Goal: Transaction & Acquisition: Obtain resource

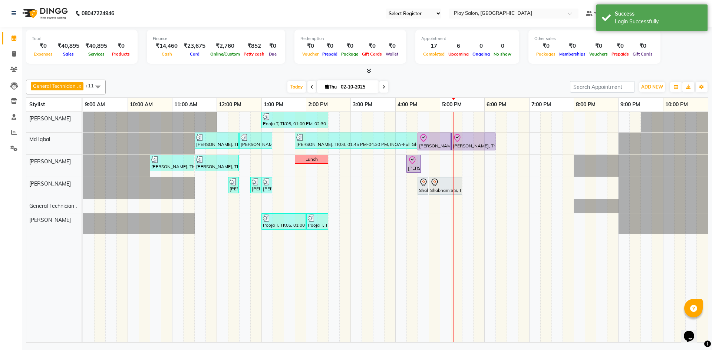
click at [410, 311] on td at bounding box center [411, 227] width 11 height 231
click at [16, 132] on icon at bounding box center [14, 133] width 6 height 6
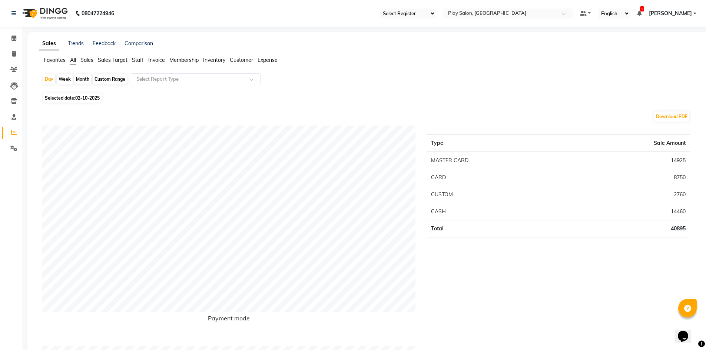
click at [91, 60] on span "Sales" at bounding box center [86, 60] width 13 height 7
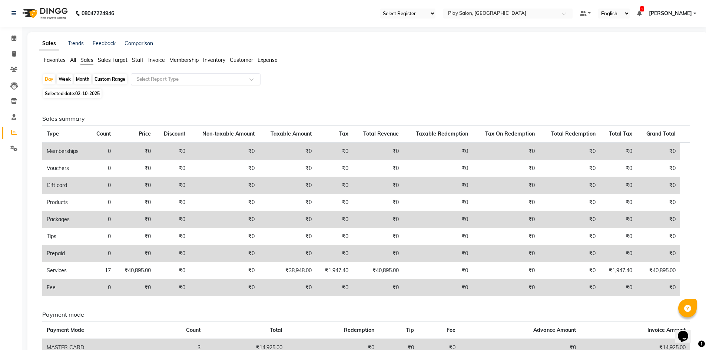
click at [159, 81] on input "text" at bounding box center [188, 79] width 107 height 7
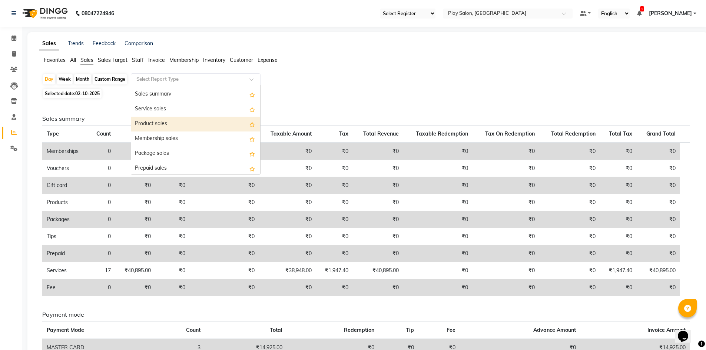
scroll to position [111, 0]
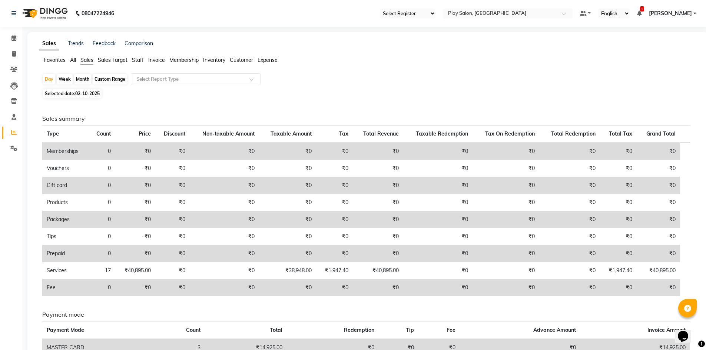
click at [138, 56] on li "Staff" at bounding box center [138, 60] width 12 height 8
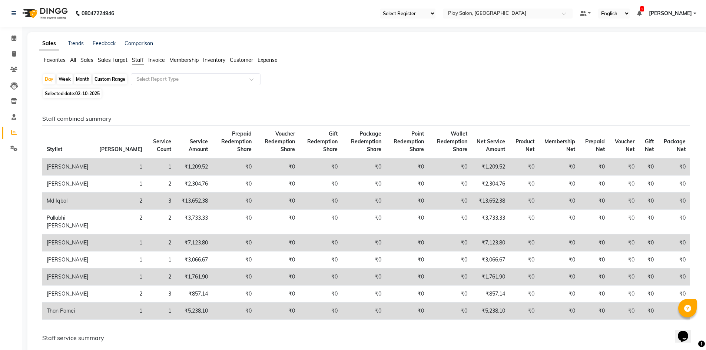
click at [108, 80] on div "Custom Range" at bounding box center [110, 79] width 34 height 10
select select "10"
select select "2025"
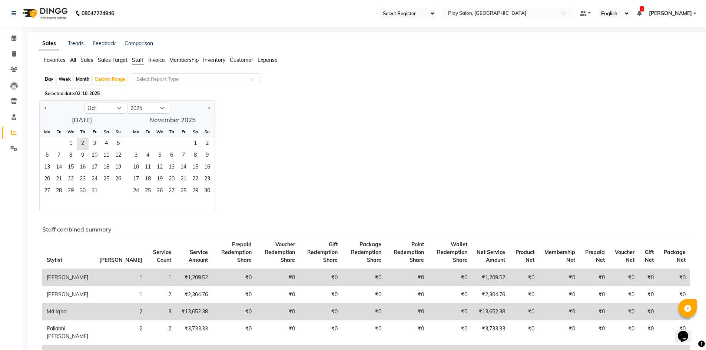
click at [75, 94] on span "Selected date: 02-10-2025" at bounding box center [72, 93] width 59 height 9
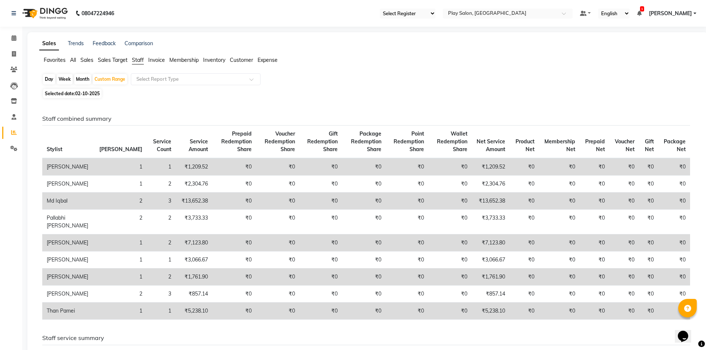
click at [53, 92] on span "Selected date: 02-10-2025" at bounding box center [72, 93] width 59 height 9
select select "10"
select select "2025"
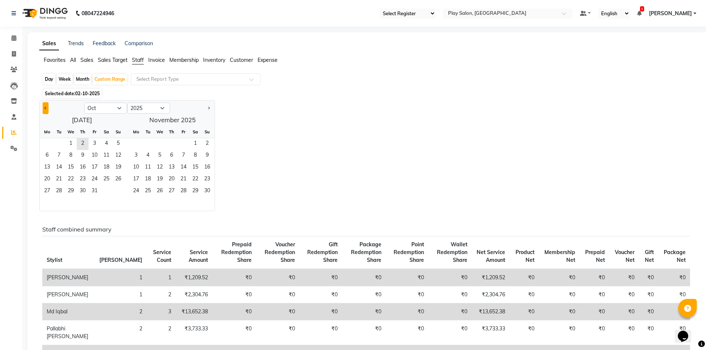
click at [46, 110] on button "Previous month" at bounding box center [46, 108] width 6 height 12
select select "9"
click at [50, 146] on span "1" at bounding box center [47, 144] width 12 height 12
click at [59, 191] on span "30" at bounding box center [59, 192] width 12 height 12
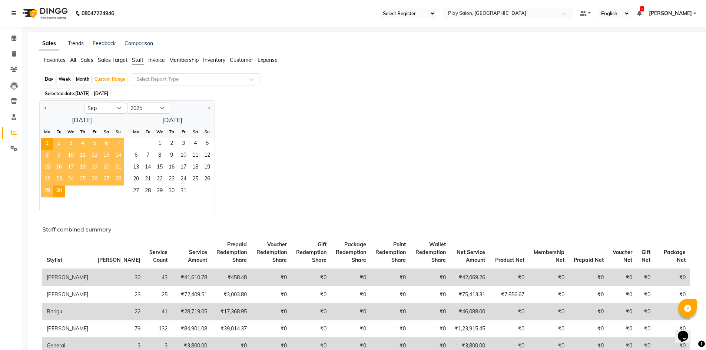
click at [179, 77] on input "text" at bounding box center [188, 79] width 107 height 7
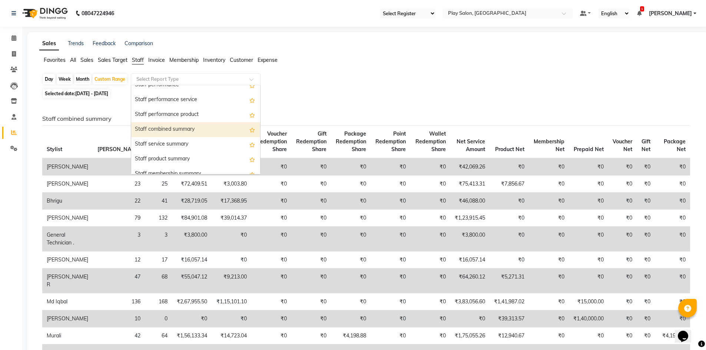
click at [185, 130] on div "Staff combined summary" at bounding box center [195, 129] width 129 height 15
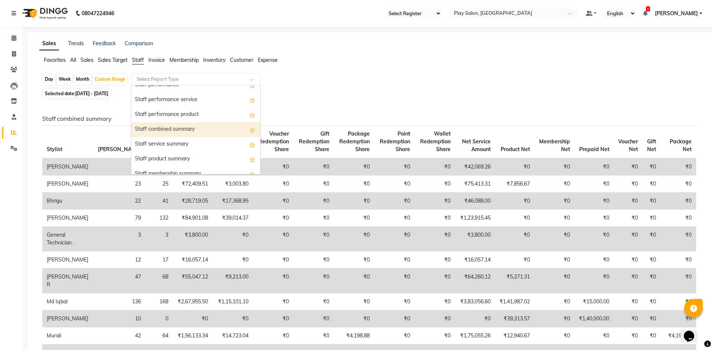
select select "full_report"
select select "csv"
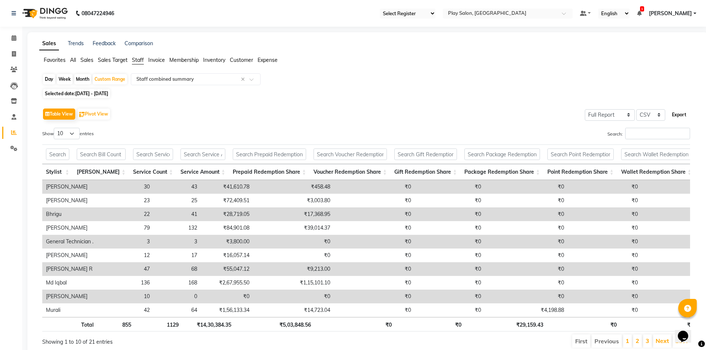
click at [676, 115] on button "Export" at bounding box center [679, 115] width 20 height 13
click at [209, 78] on input "text" at bounding box center [188, 79] width 107 height 7
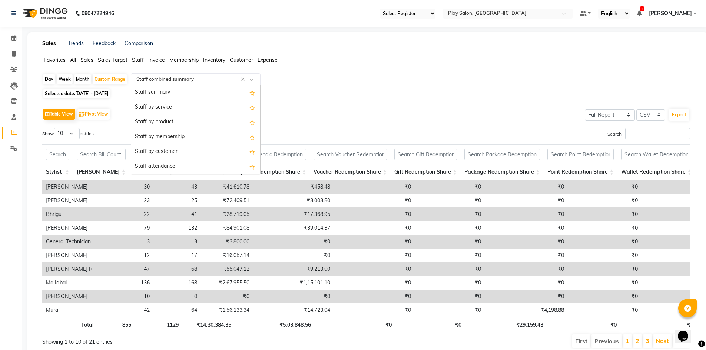
scroll to position [148, 0]
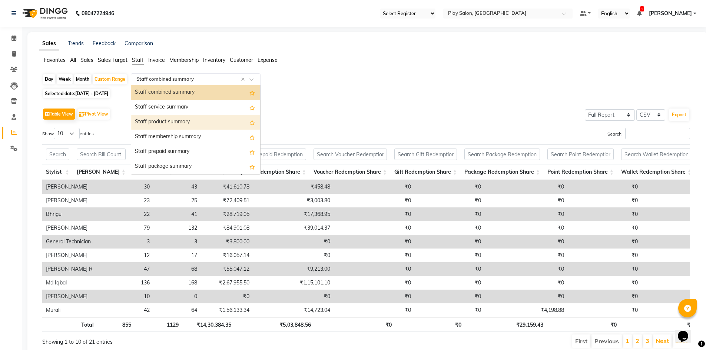
click at [180, 122] on div "Staff product summary" at bounding box center [195, 122] width 129 height 15
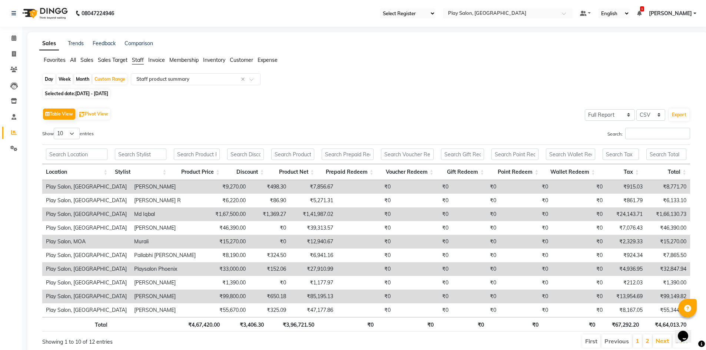
click at [85, 59] on span "Sales" at bounding box center [86, 60] width 13 height 7
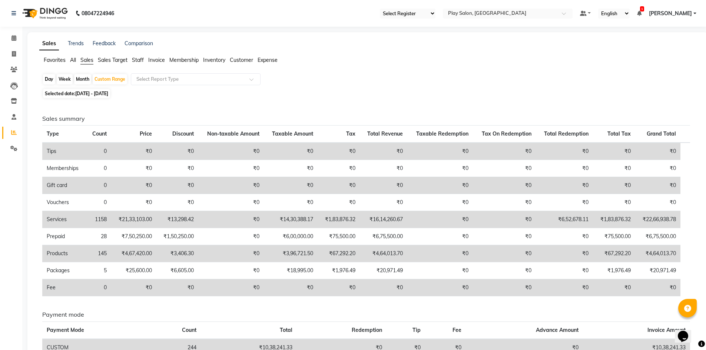
click at [143, 60] on span "Staff" at bounding box center [138, 60] width 12 height 7
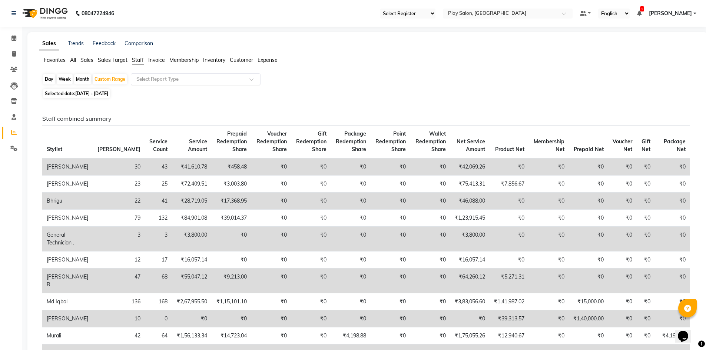
click at [250, 78] on span at bounding box center [253, 81] width 9 height 7
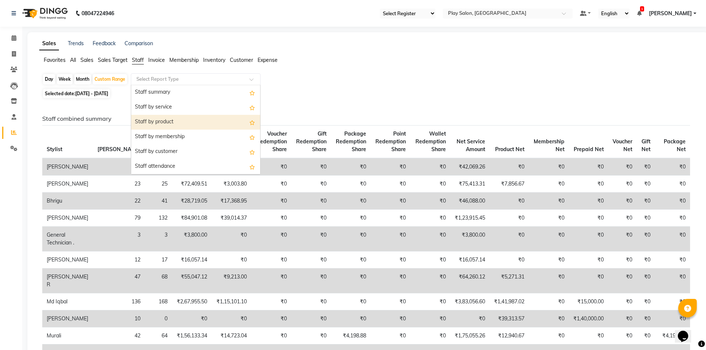
click at [166, 122] on div "Staff by product" at bounding box center [195, 122] width 129 height 15
select select "full_report"
select select "csv"
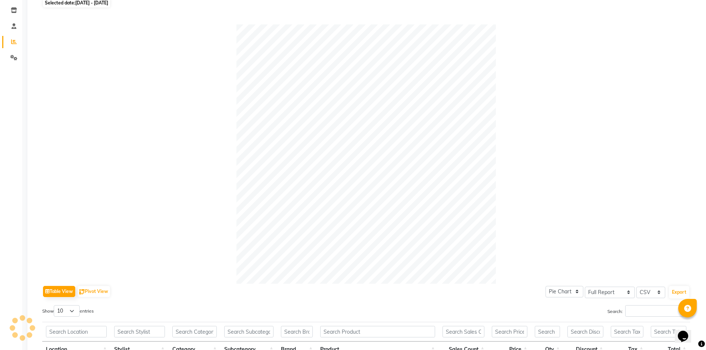
scroll to position [185, 0]
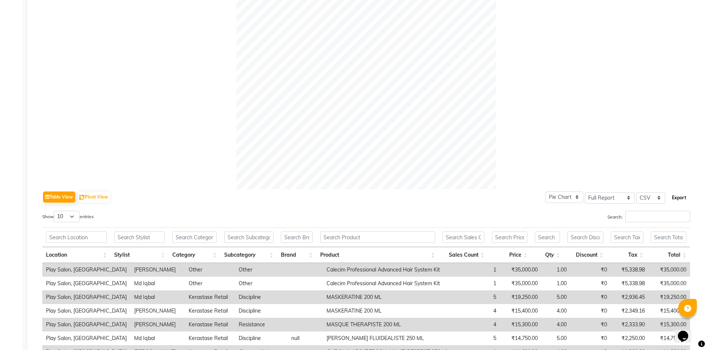
click at [680, 199] on button "Export" at bounding box center [679, 198] width 20 height 13
click at [562, 111] on div at bounding box center [366, 59] width 648 height 259
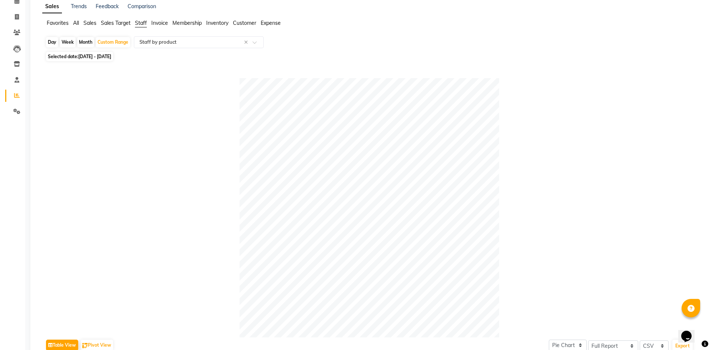
scroll to position [0, 0]
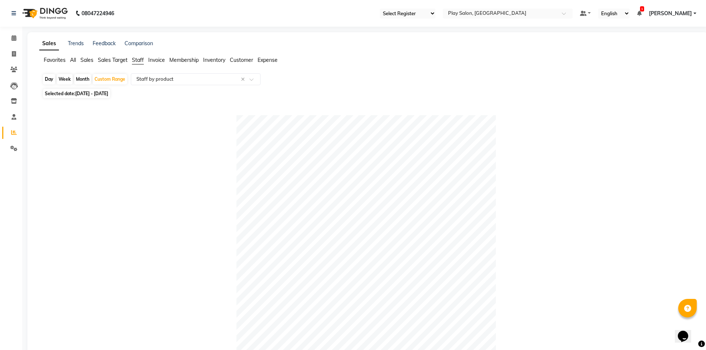
click at [686, 13] on span "Nibedita Pradhan" at bounding box center [670, 14] width 43 height 8
click at [658, 50] on link "Sign out" at bounding box center [658, 50] width 68 height 11
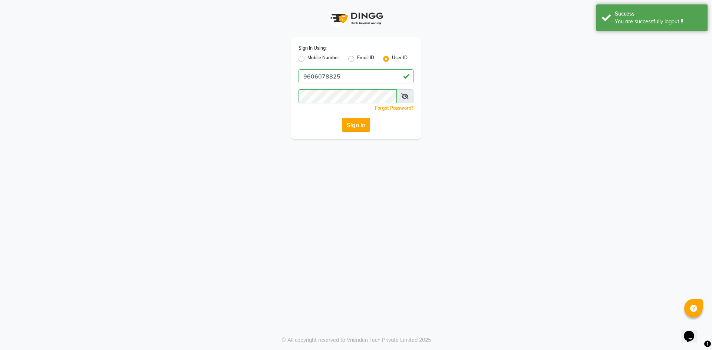
click at [360, 127] on button "Sign In" at bounding box center [356, 125] width 28 height 14
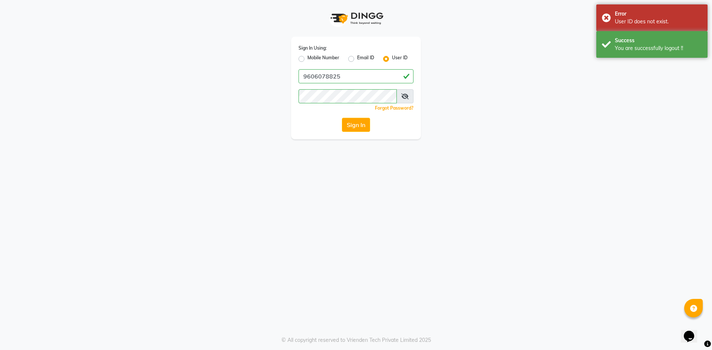
click at [307, 58] on label "Mobile Number" at bounding box center [323, 58] width 32 height 9
click at [307, 58] on input "Mobile Number" at bounding box center [309, 56] width 5 height 5
radio input "true"
radio input "false"
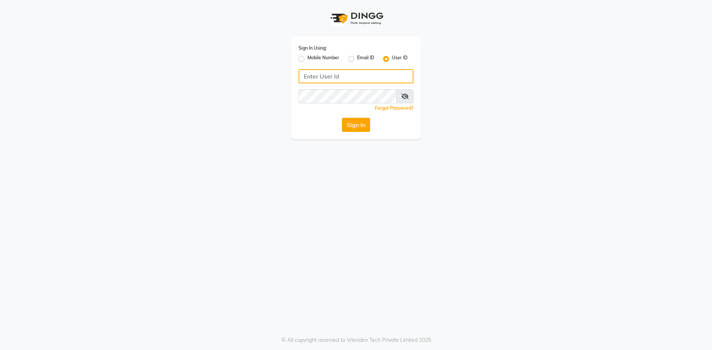
type input "9606078825"
click at [356, 128] on button "Sign In" at bounding box center [356, 125] width 28 height 14
